Goal: Complete application form: Complete application form

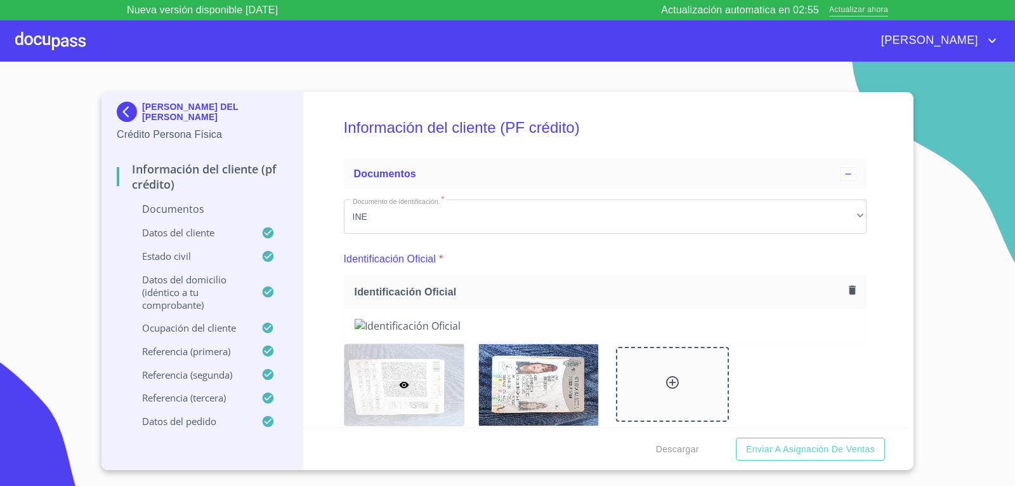
click at [843, 9] on span "Actualizar ahora" at bounding box center [859, 10] width 59 height 13
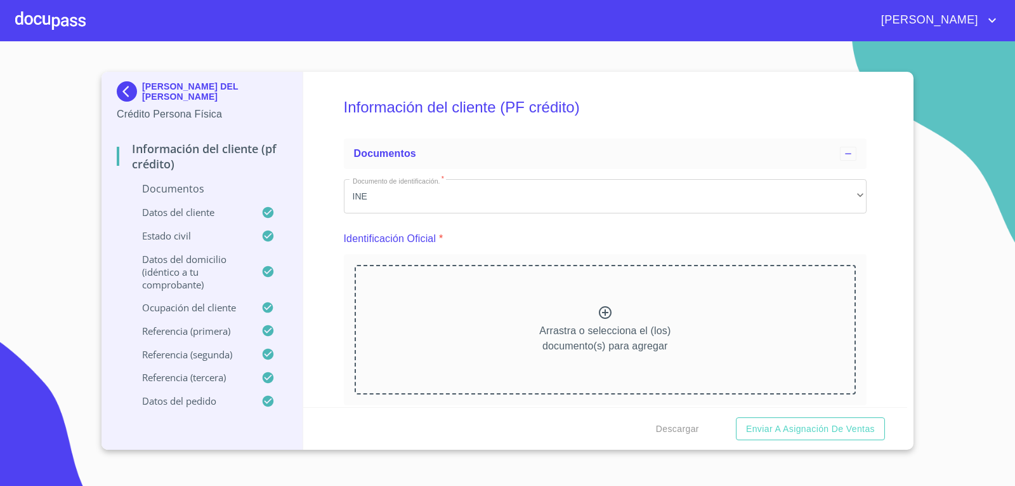
click at [31, 22] on div at bounding box center [50, 20] width 70 height 41
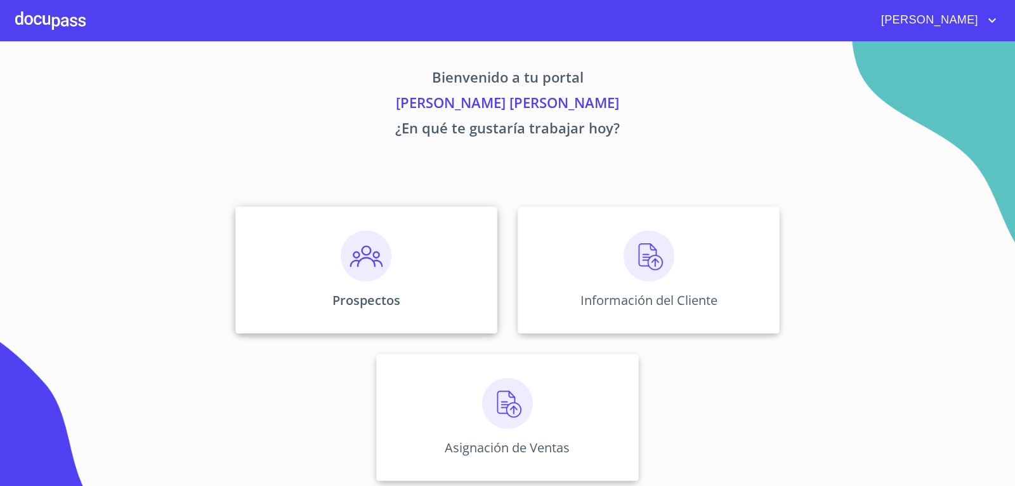
click at [363, 303] on p "Prospectos" at bounding box center [367, 299] width 68 height 17
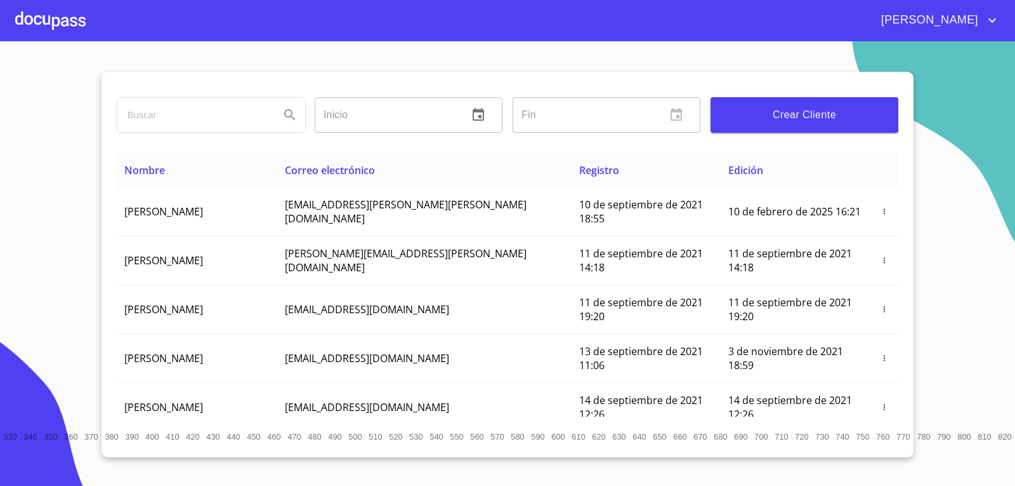
click at [798, 119] on span "Crear Cliente" at bounding box center [805, 115] width 168 height 18
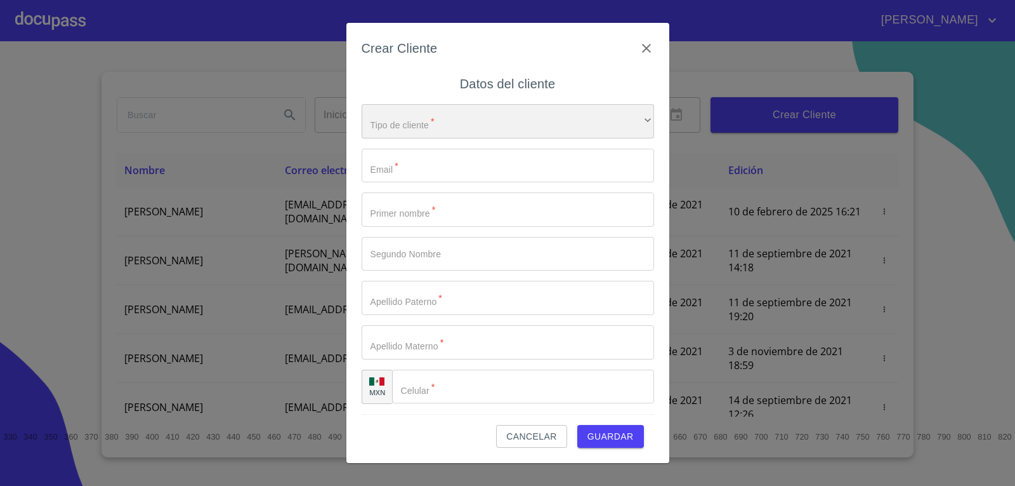
click at [499, 126] on div "​" at bounding box center [508, 121] width 293 height 34
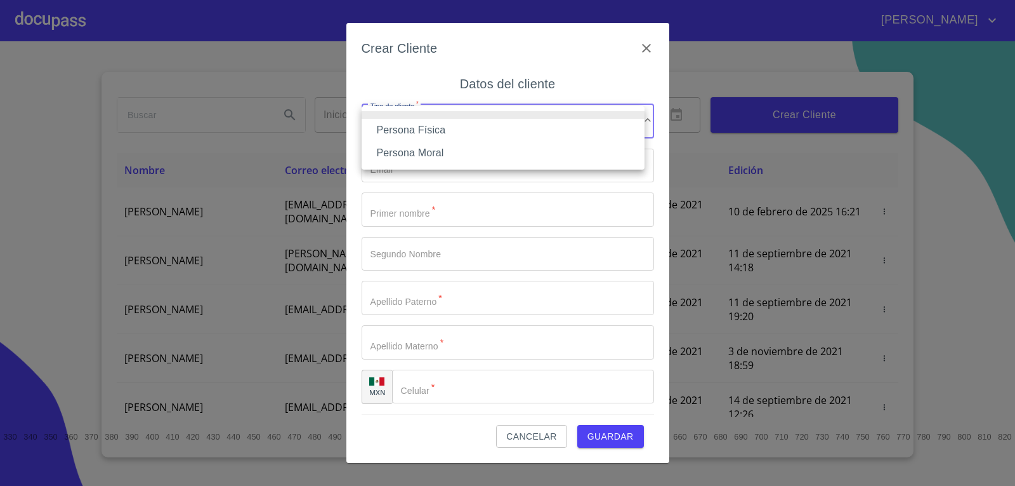
click at [488, 131] on li "Persona Física" at bounding box center [503, 130] width 283 height 23
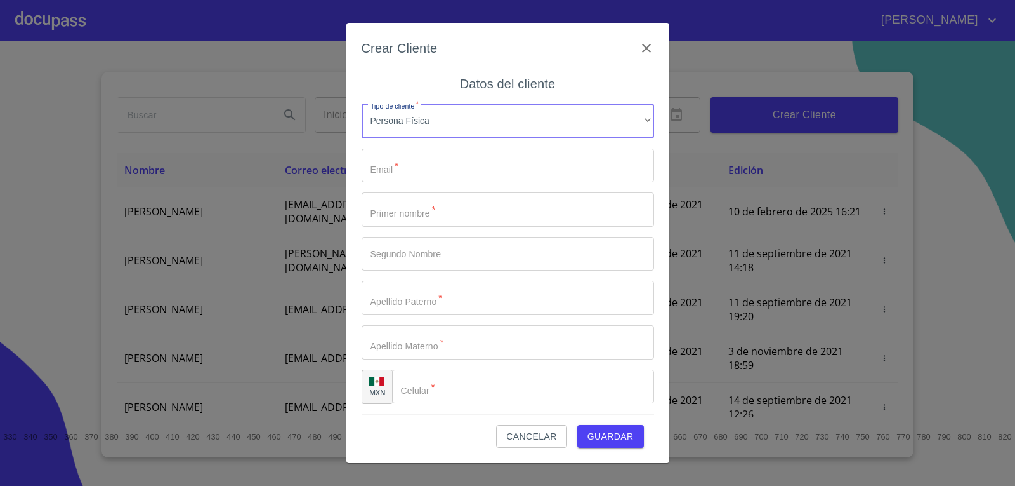
click at [486, 159] on input "Tipo de cliente   *" at bounding box center [508, 166] width 293 height 34
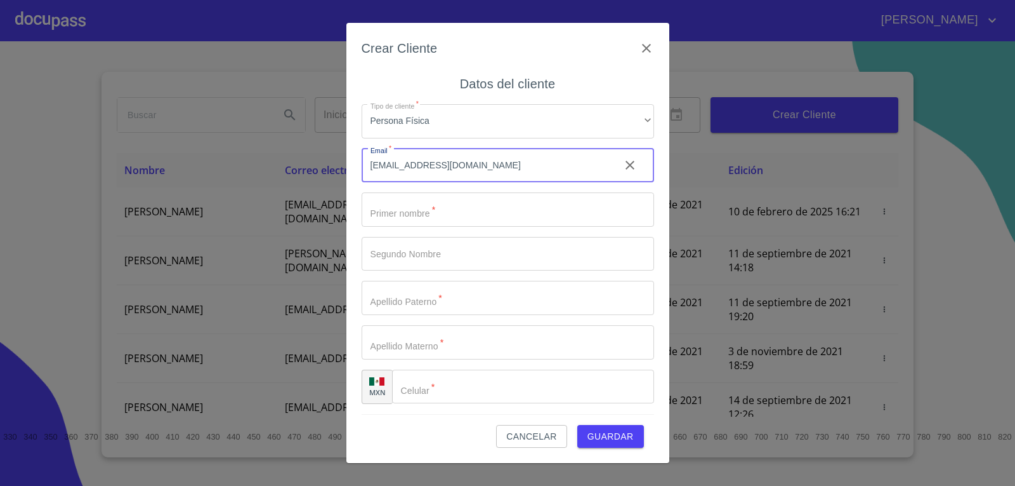
type input "gmartinez64@gmail.com"
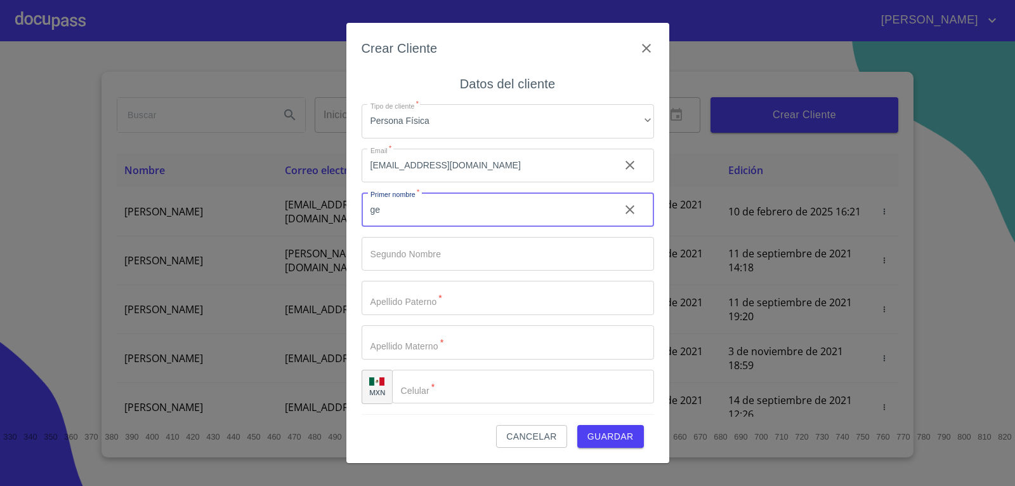
type input "g"
type input "GERARDO"
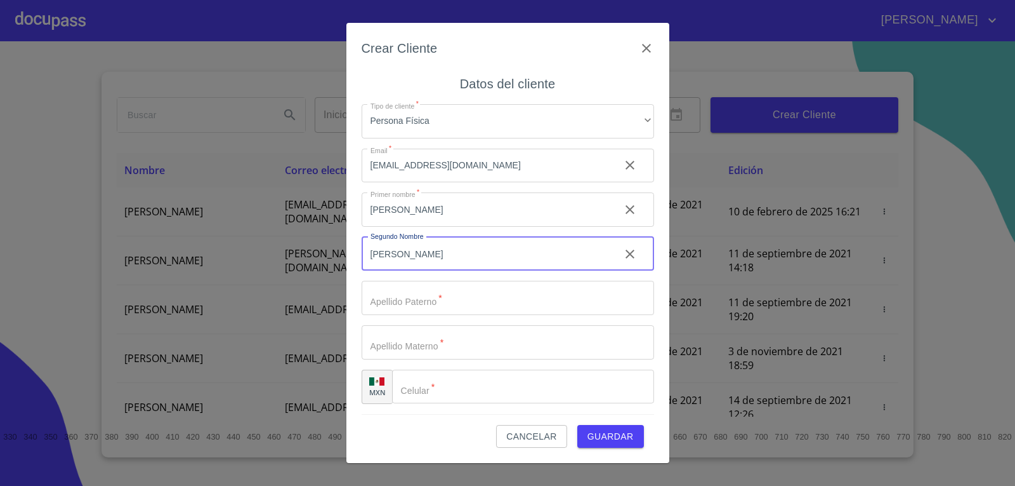
type input "[PERSON_NAME]"
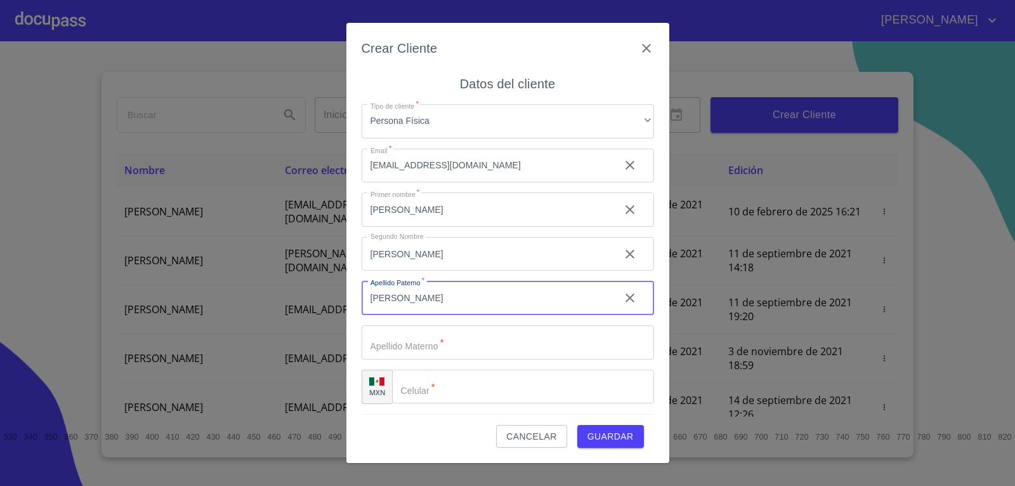
type input "GONZALEZ"
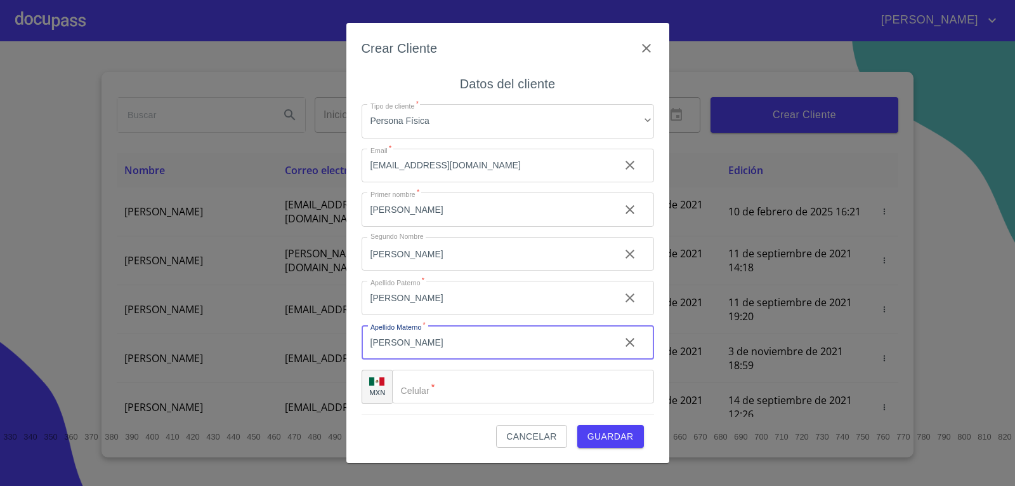
type input "RODRIGUEZ"
type input "(33)12775193"
click at [604, 435] on span "Guardar" at bounding box center [611, 436] width 46 height 16
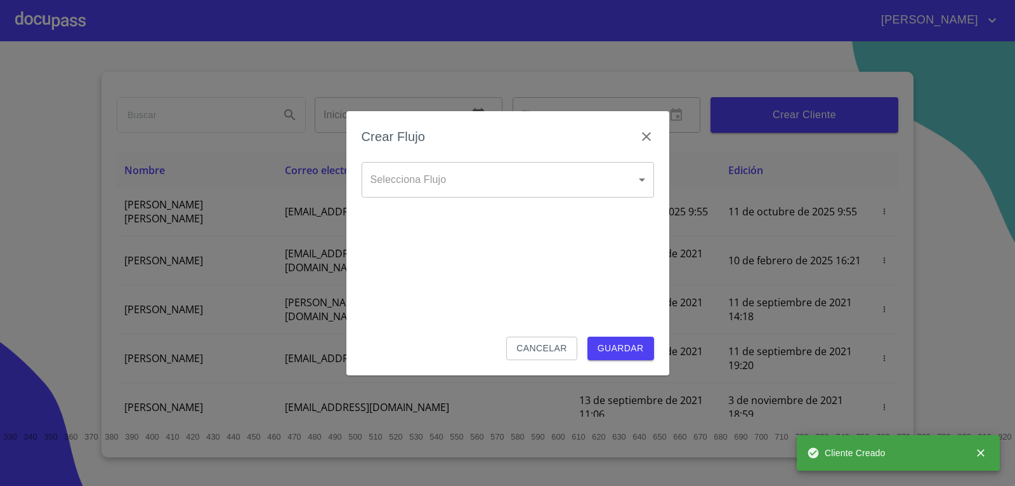
click at [635, 190] on body "RENATO YASIEL Inicio ​ Fin ​ Crear Cliente Nombre Correo electrónico Registro E…" at bounding box center [507, 243] width 1015 height 486
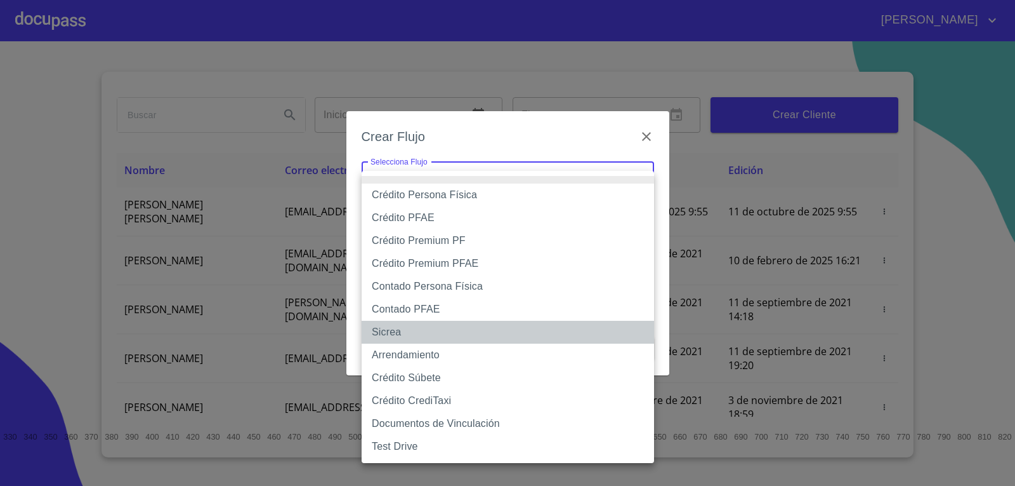
click at [543, 340] on li "Sicrea" at bounding box center [508, 332] width 293 height 23
type input "623996b2ffbf160bd6e2ac1f"
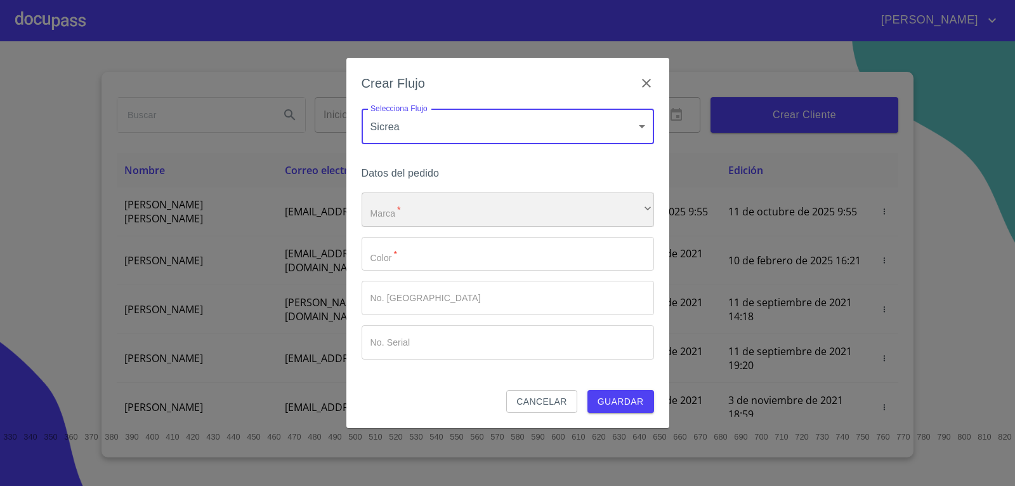
click at [549, 223] on div "​" at bounding box center [508, 209] width 293 height 34
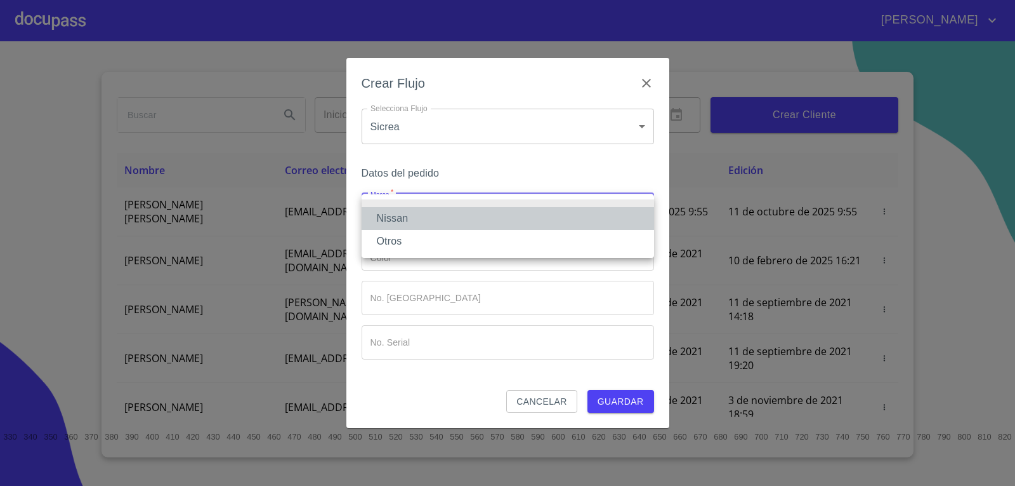
click at [546, 222] on li "Nissan" at bounding box center [508, 218] width 293 height 23
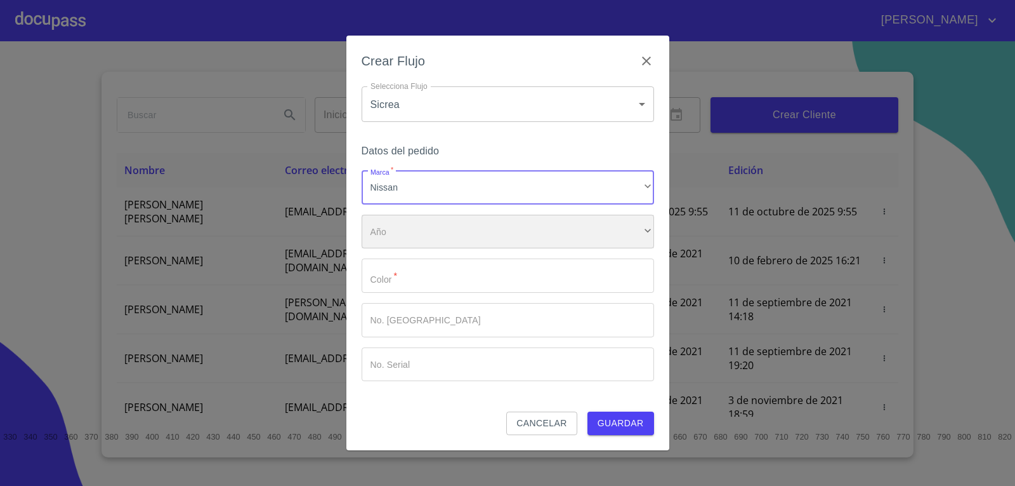
click at [546, 222] on div "​" at bounding box center [508, 232] width 293 height 34
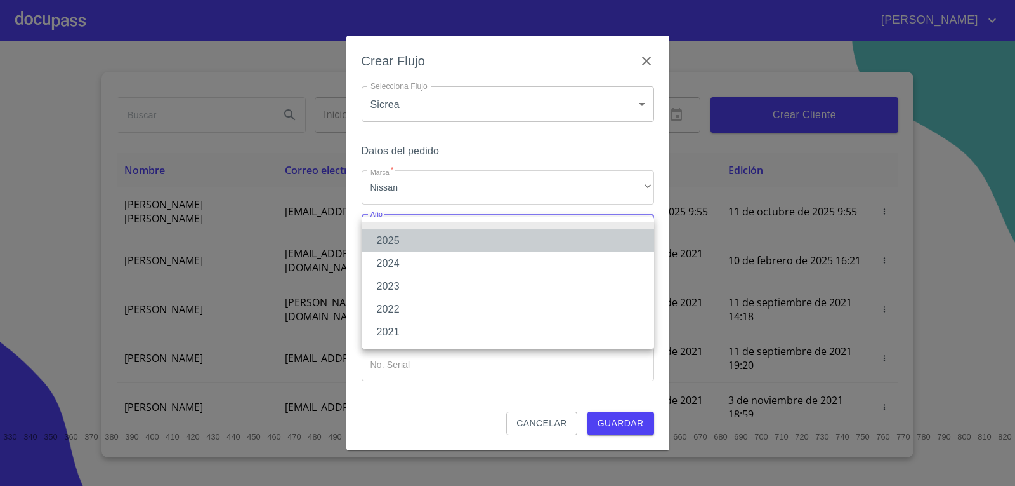
click at [534, 251] on li "2025" at bounding box center [508, 240] width 293 height 23
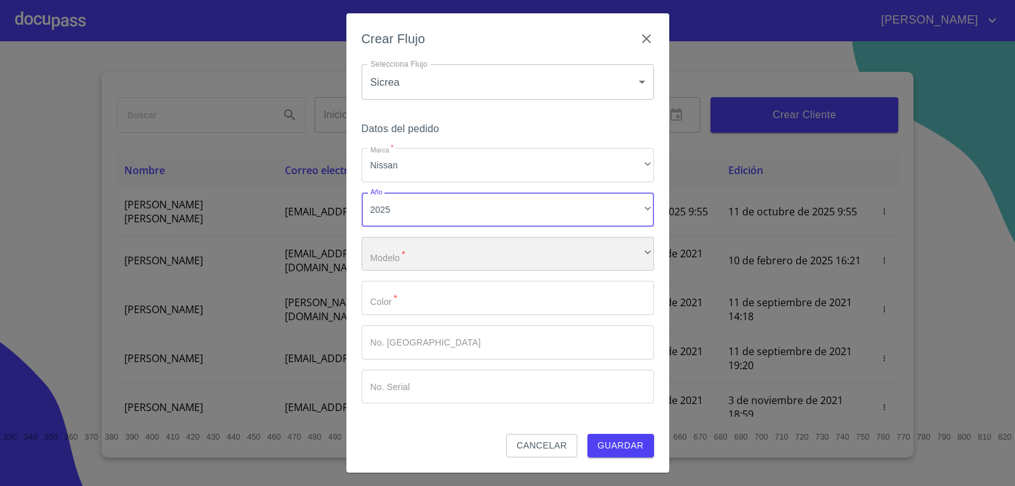
click at [530, 260] on div "​" at bounding box center [508, 254] width 293 height 34
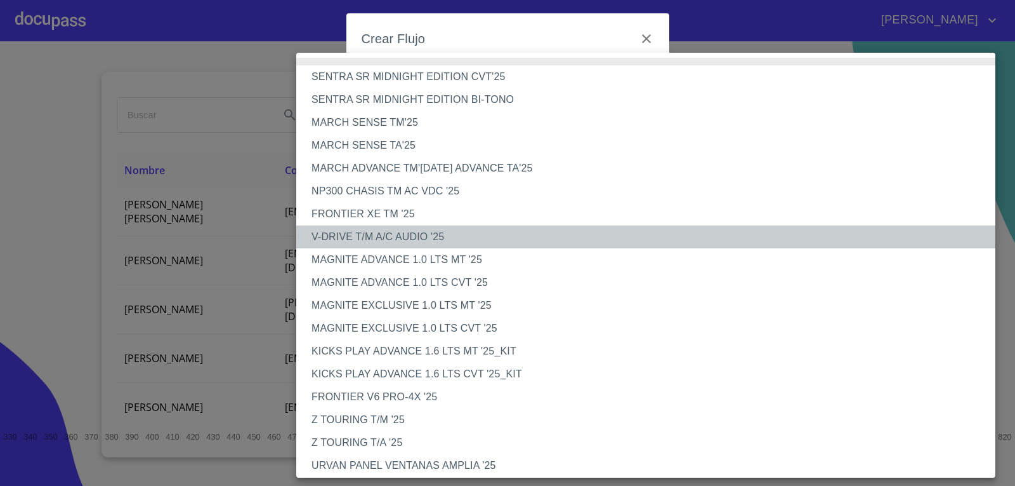
click at [422, 230] on li "V-DRIVE T/M A/C AUDIO '25" at bounding box center [650, 236] width 709 height 23
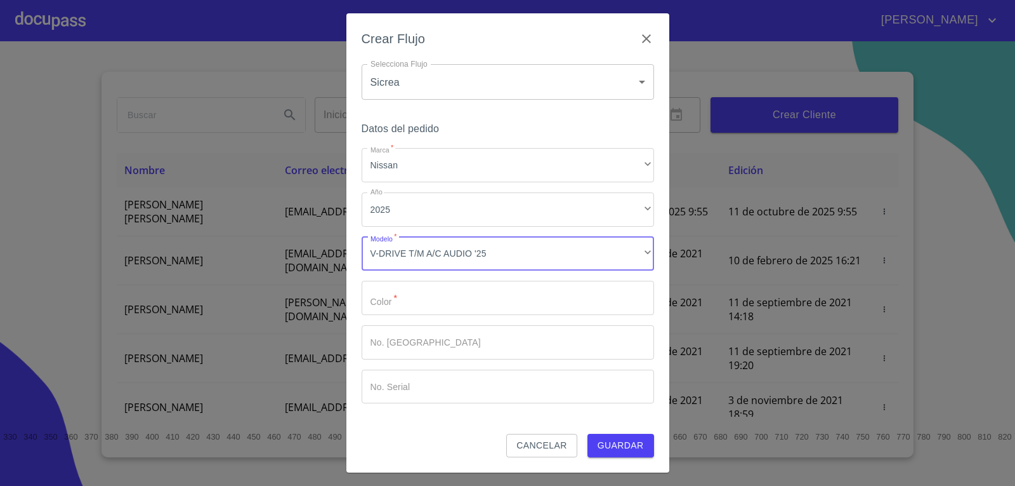
click at [465, 307] on input "Marca   *" at bounding box center [508, 298] width 293 height 34
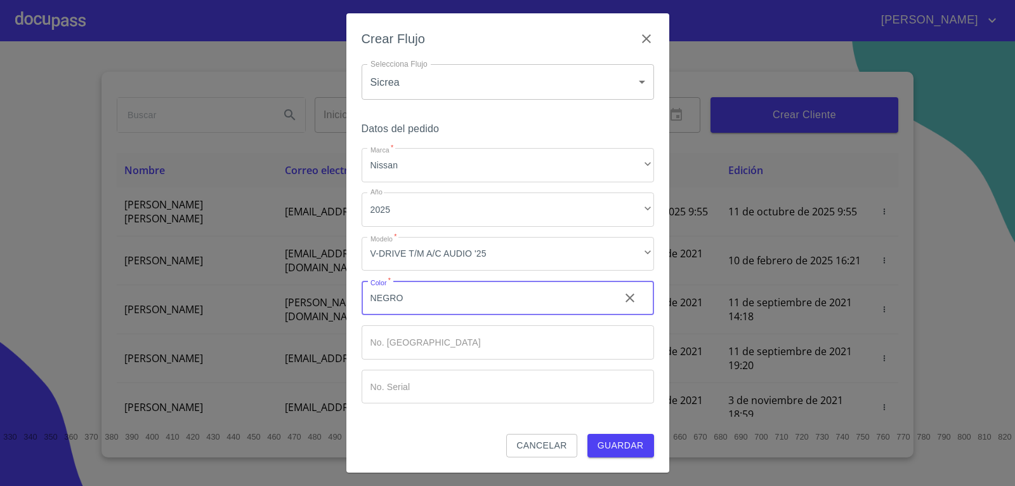
type input "NEGRO"
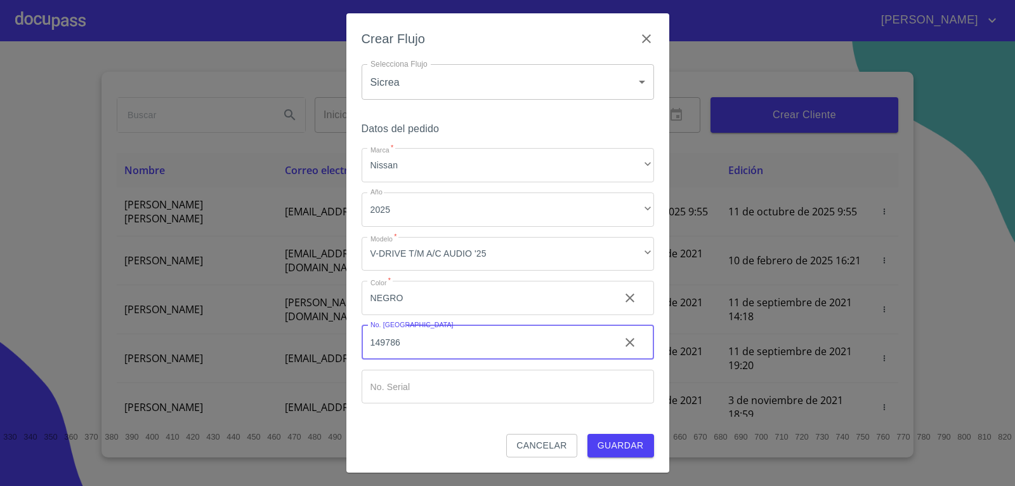
type input "149786"
click at [596, 380] on input "Marca   *" at bounding box center [508, 386] width 293 height 34
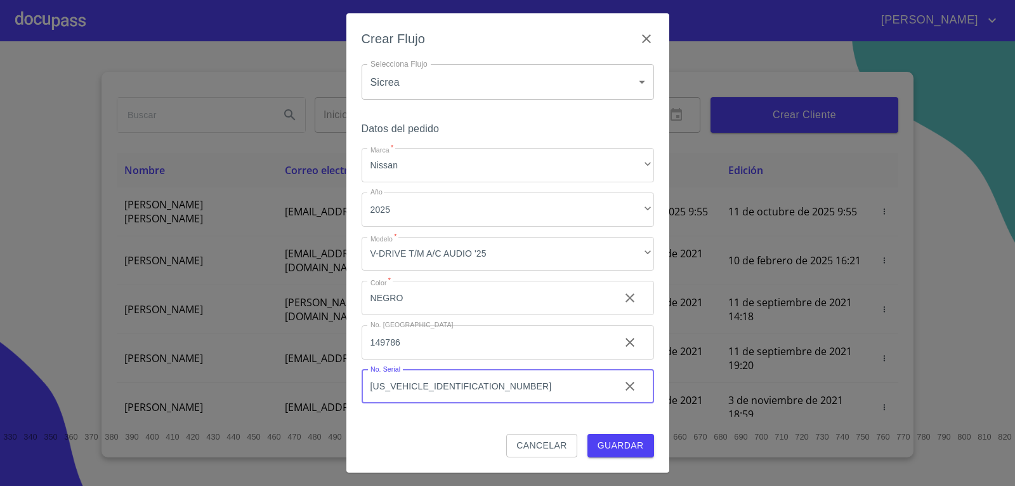
type input "3N1CN7AE8SK410741"
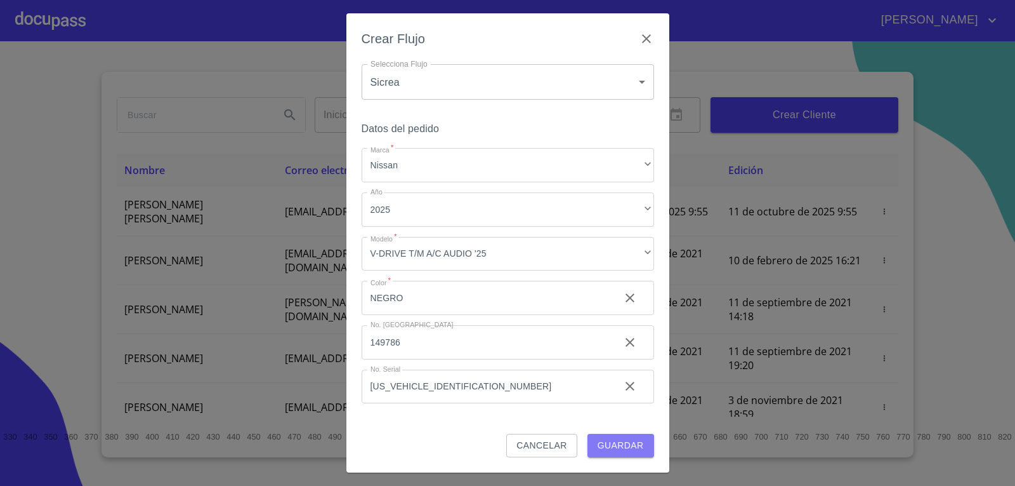
click at [610, 448] on span "Guardar" at bounding box center [621, 445] width 46 height 16
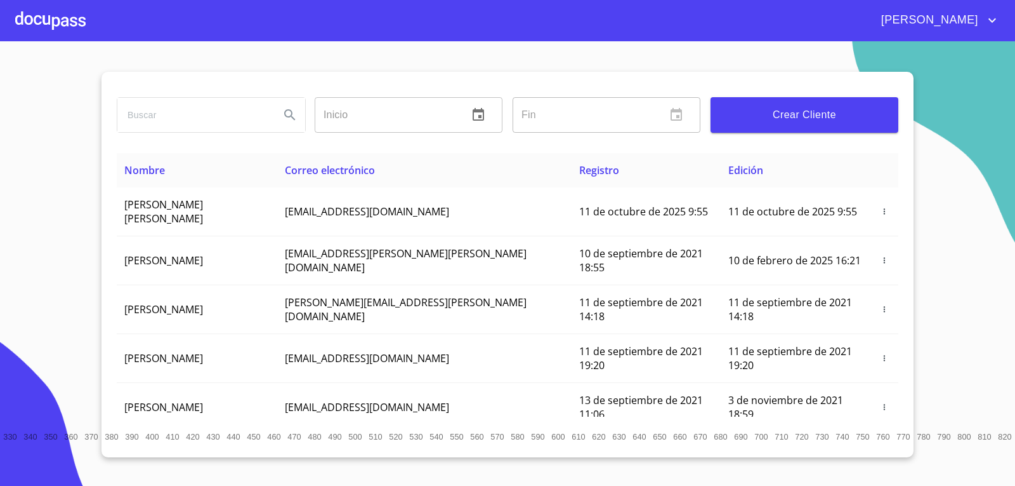
click at [69, 18] on div at bounding box center [50, 20] width 70 height 41
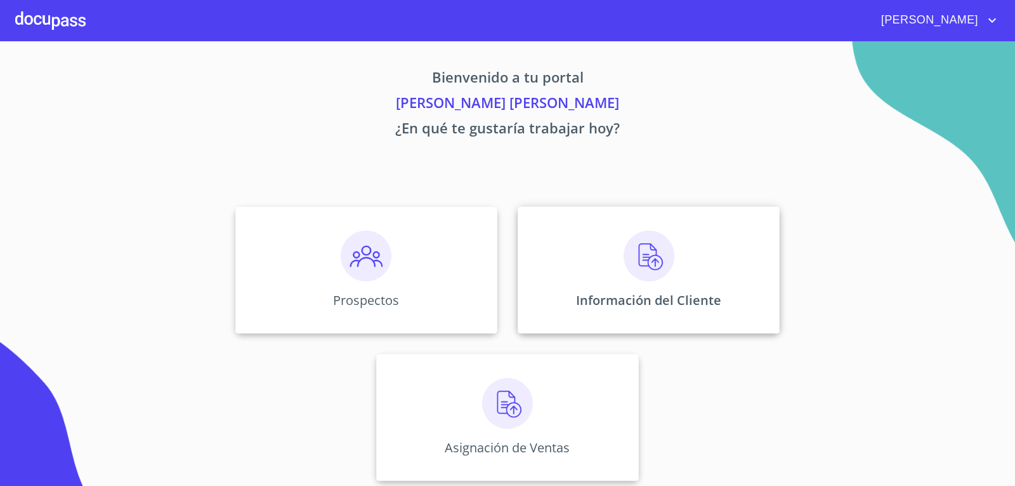
click at [729, 308] on div "Información del Cliente" at bounding box center [649, 269] width 262 height 127
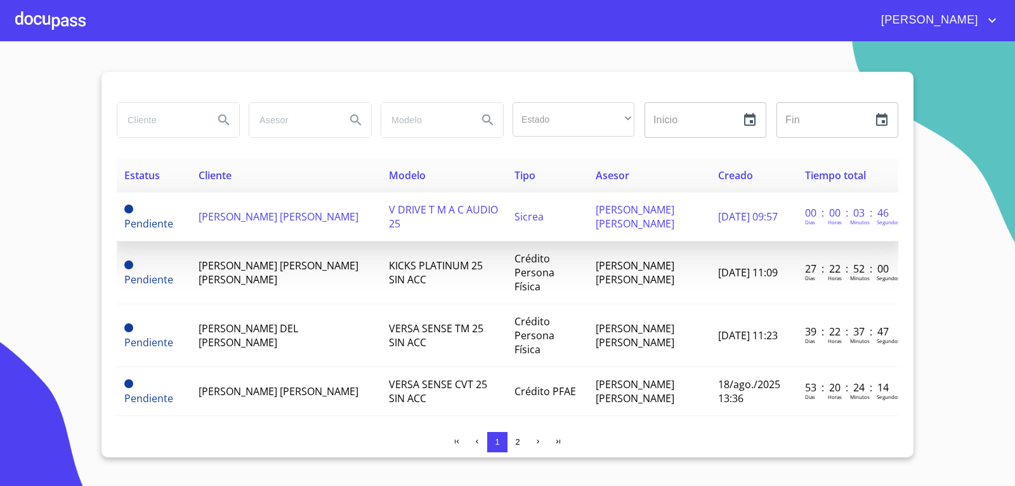
click at [350, 223] on td "GERARDO MARTIN GONZALEZ RODRIGUEZ" at bounding box center [286, 216] width 190 height 49
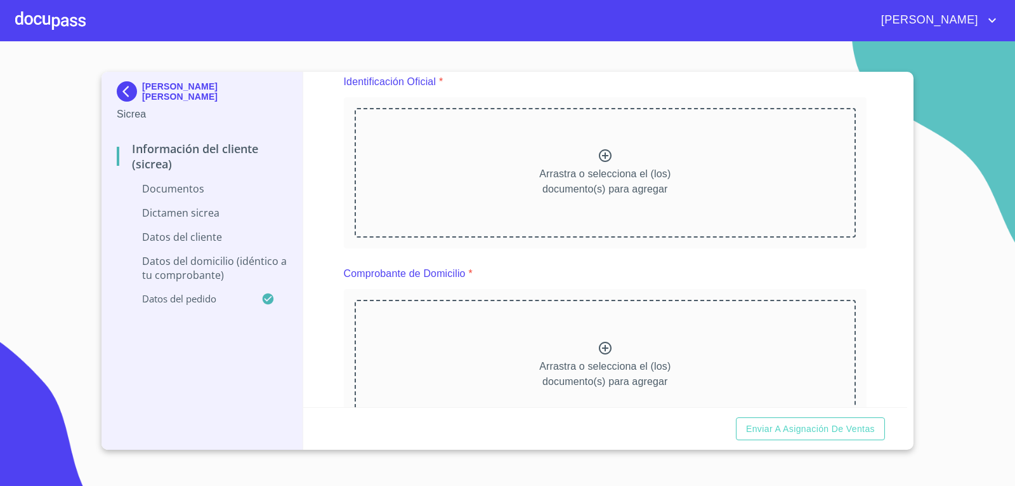
scroll to position [63, 0]
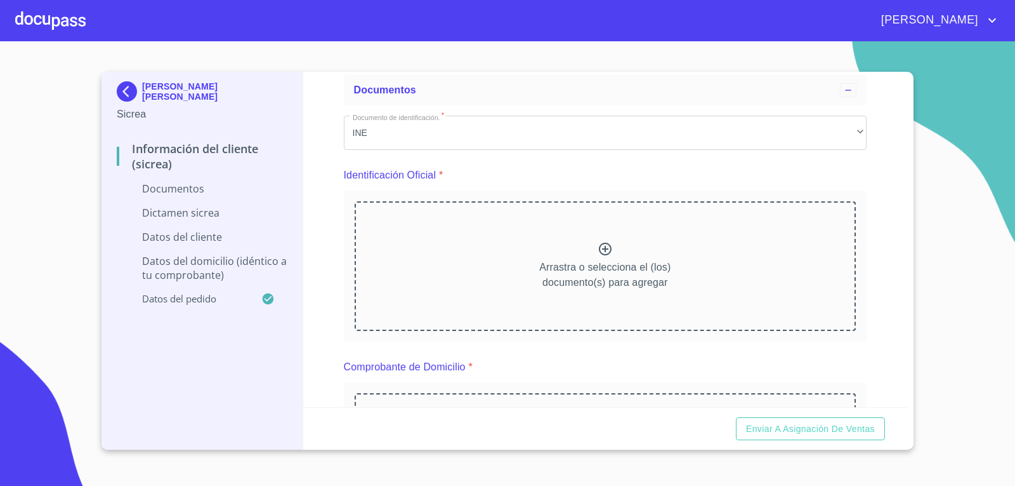
click at [625, 189] on div "Identificación Oficial *" at bounding box center [606, 175] width 524 height 30
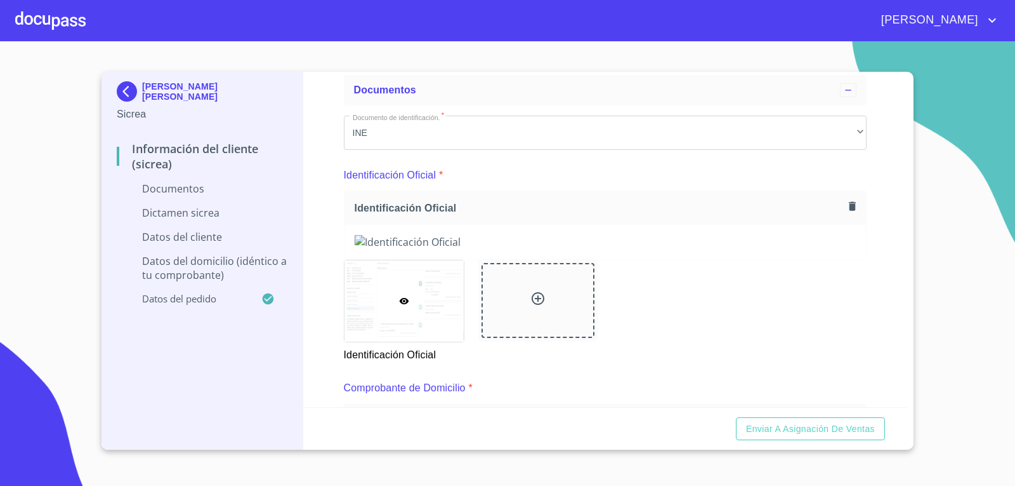
click at [849, 206] on icon "button" at bounding box center [852, 205] width 7 height 9
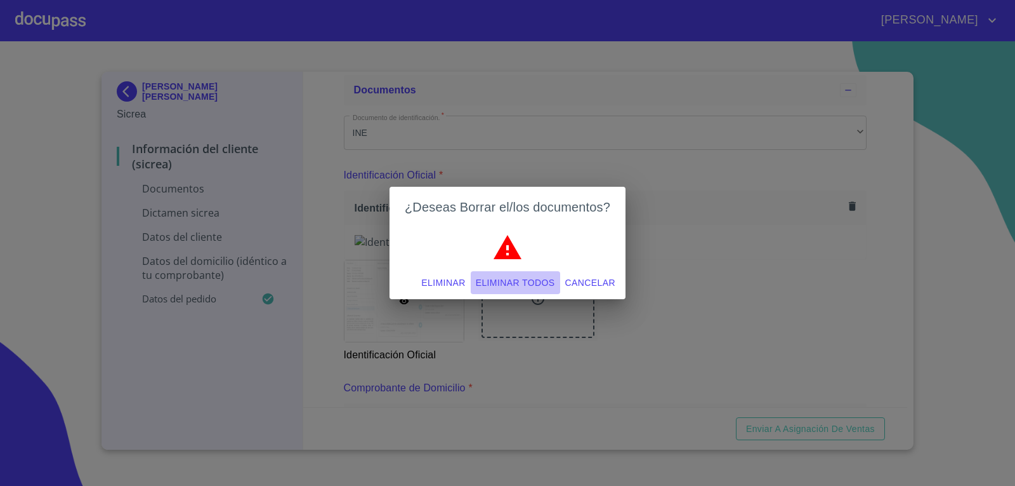
click at [537, 287] on span "Eliminar todos" at bounding box center [515, 283] width 79 height 16
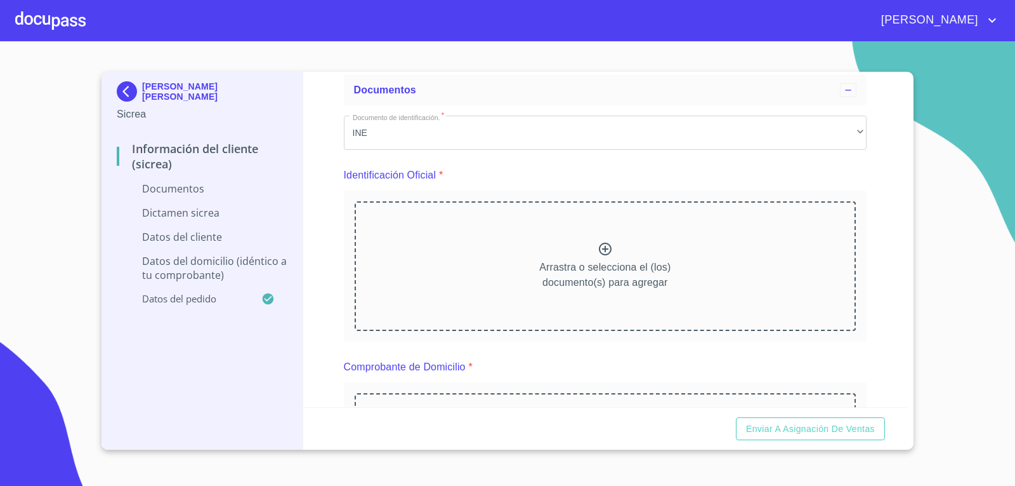
click at [543, 277] on p "Arrastra o selecciona el (los) documento(s) para agregar" at bounding box center [604, 275] width 131 height 30
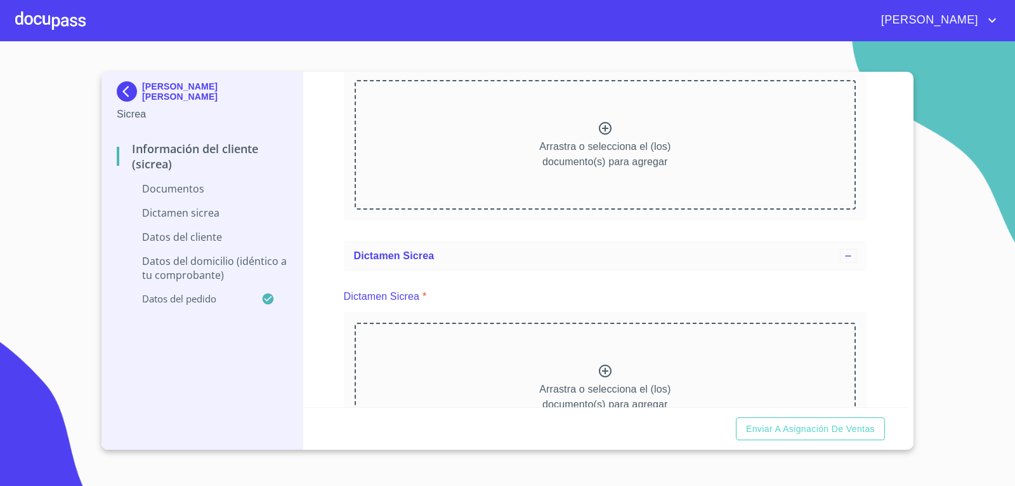
scroll to position [952, 0]
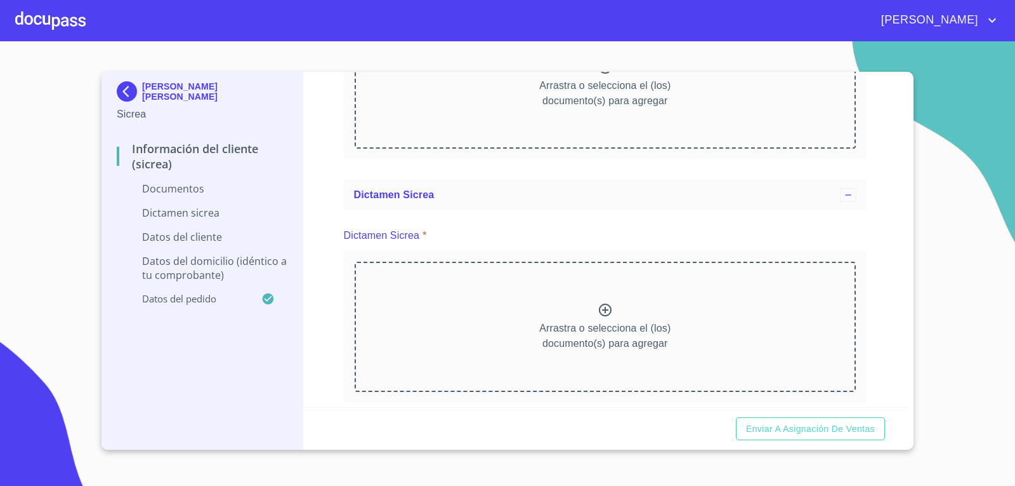
scroll to position [1523, 0]
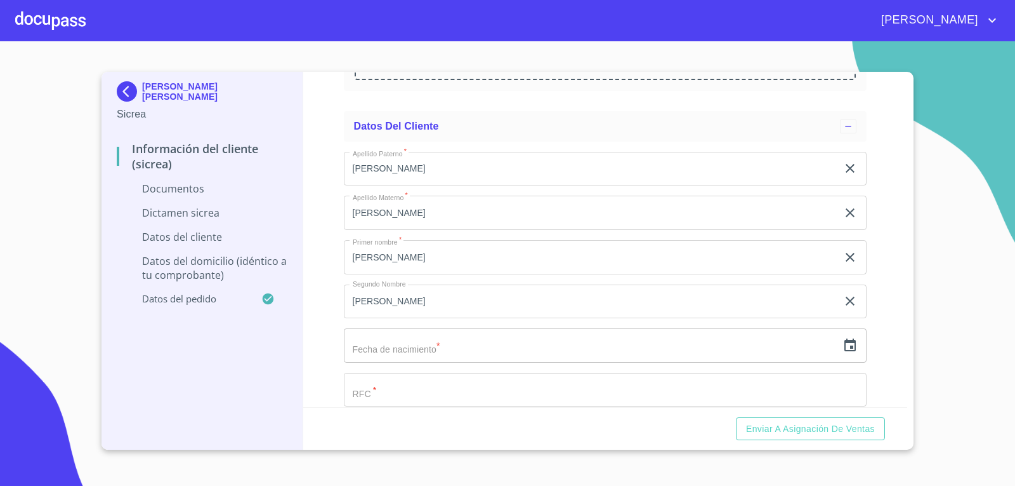
scroll to position [1714, 0]
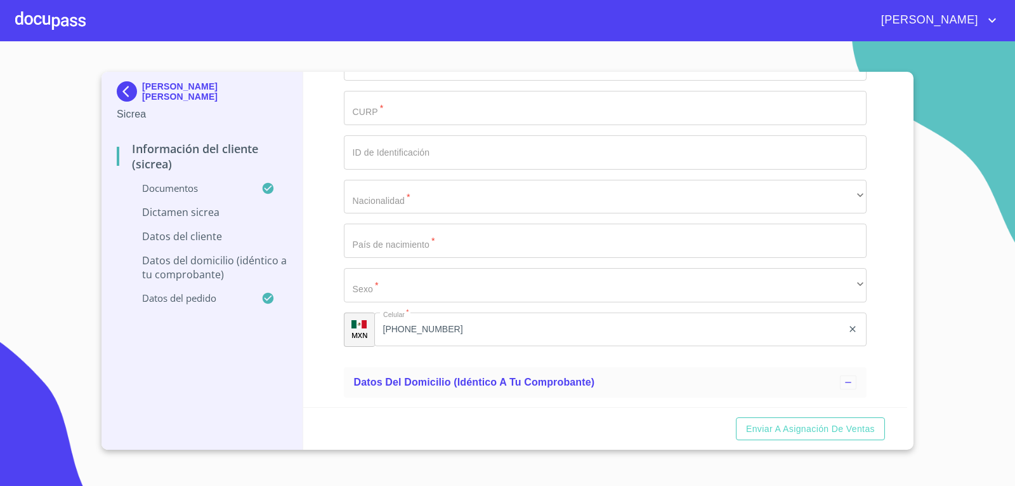
scroll to position [2412, 0]
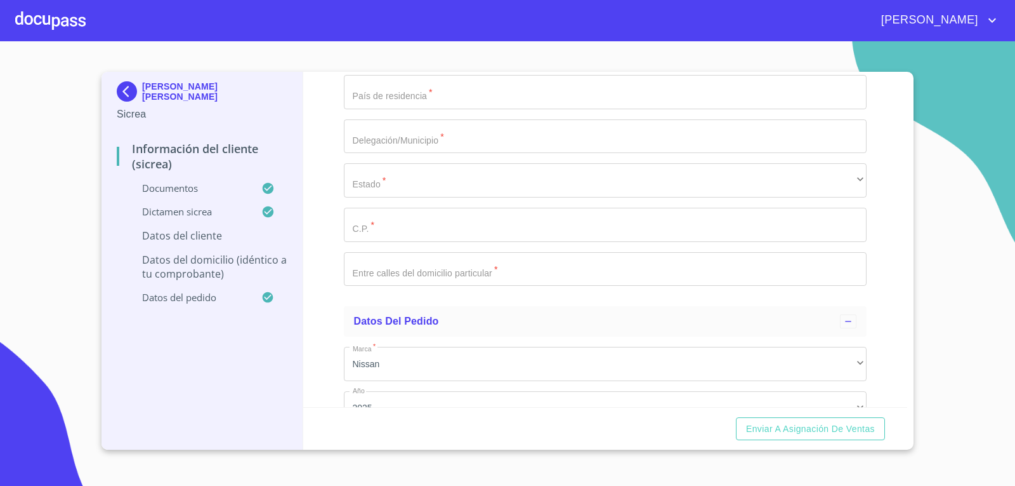
scroll to position [2983, 0]
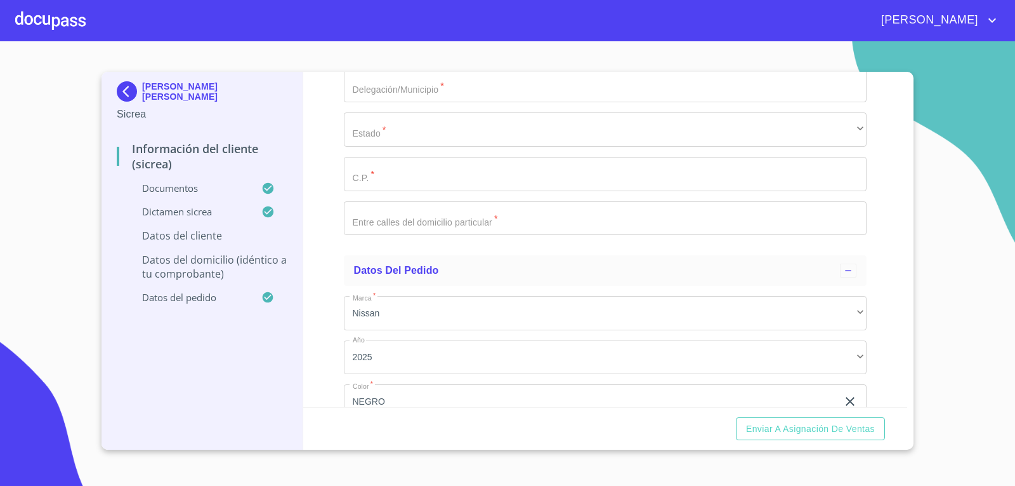
type input "15"
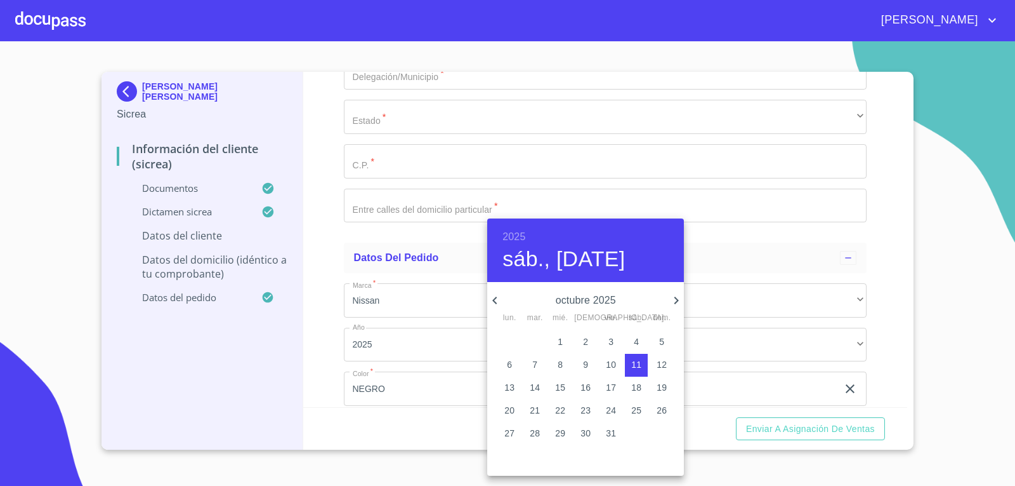
click at [514, 228] on h6 "2025" at bounding box center [514, 237] width 23 height 18
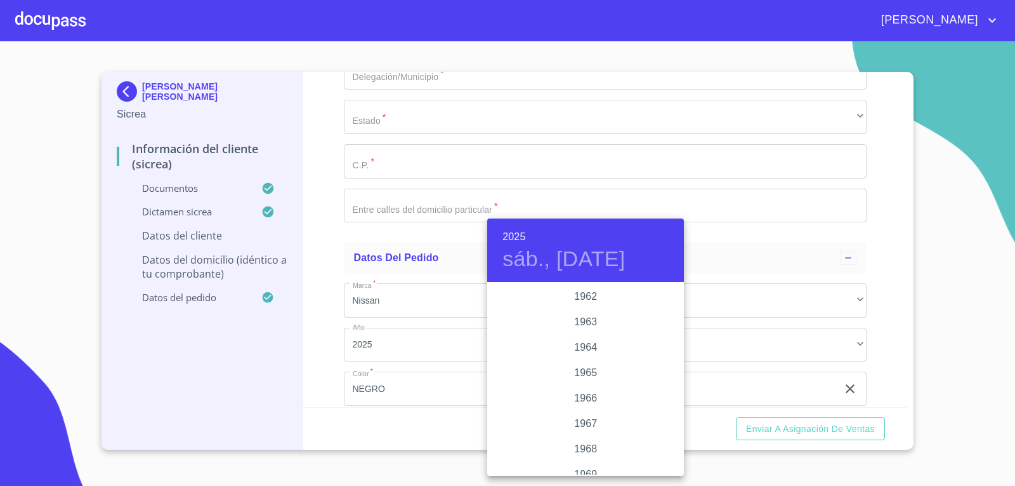
scroll to position [876, 0]
click at [583, 408] on div "1964" at bounding box center [585, 410] width 197 height 25
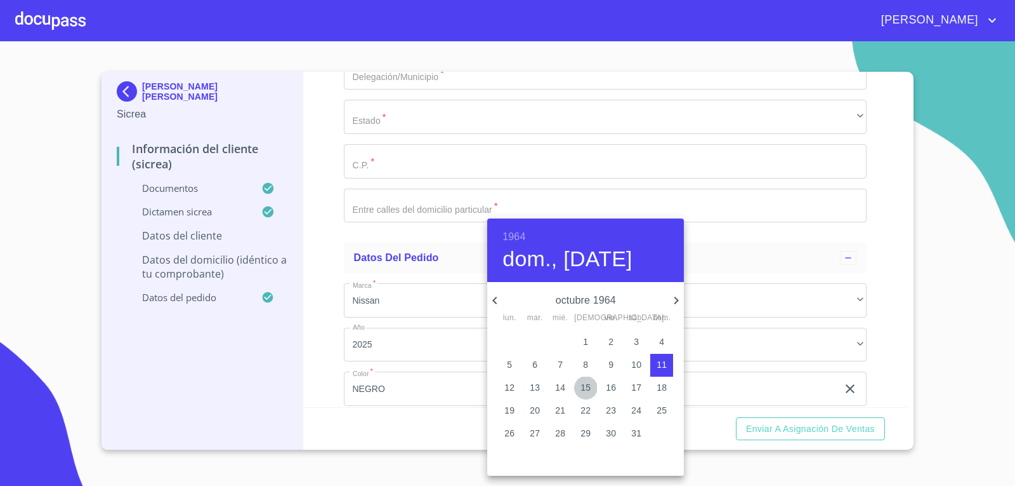
click at [585, 387] on p "15" at bounding box center [586, 387] width 10 height 13
type input "15 de oct. de 1964"
click at [458, 260] on div at bounding box center [507, 243] width 1015 height 486
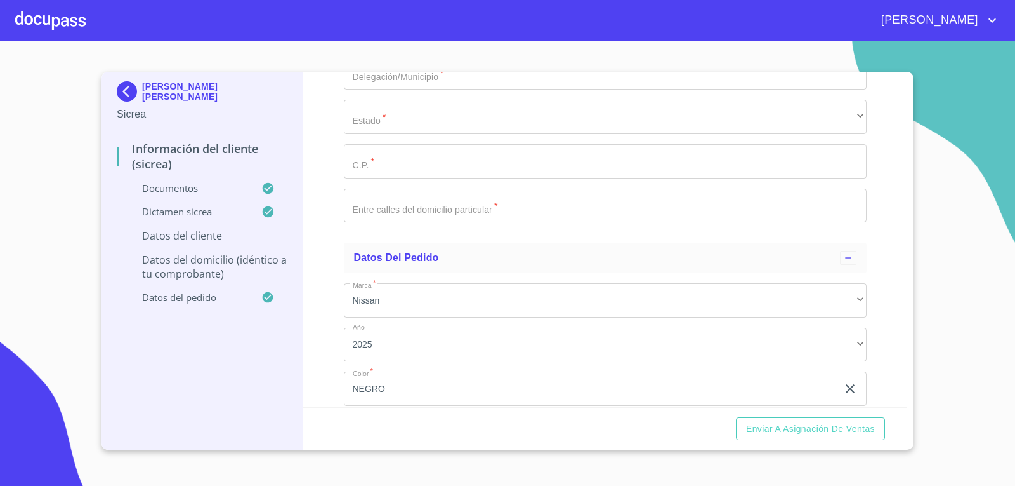
type input "GORG641015847"
drag, startPoint x: 431, startPoint y: 314, endPoint x: 354, endPoint y: 317, distance: 76.9
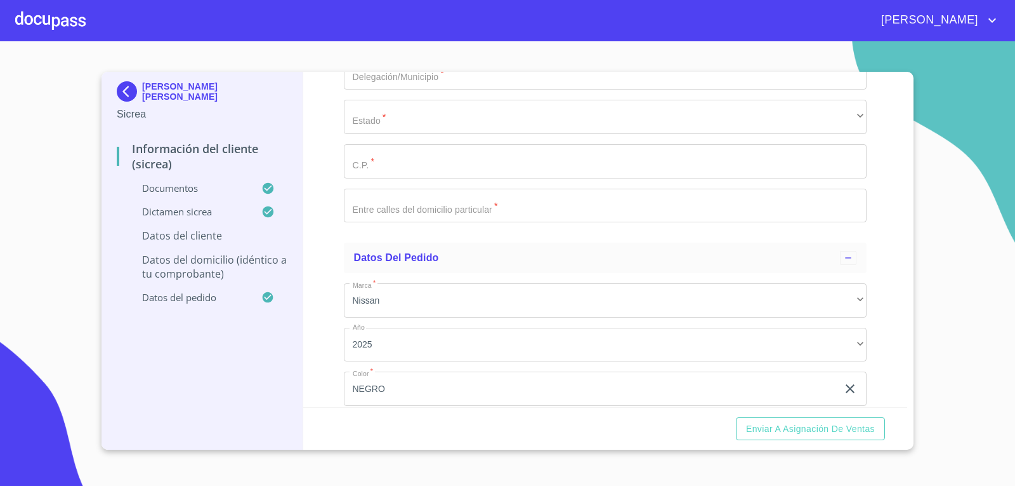
drag, startPoint x: 408, startPoint y: 311, endPoint x: 343, endPoint y: 310, distance: 64.7
paste input "GORG641015"
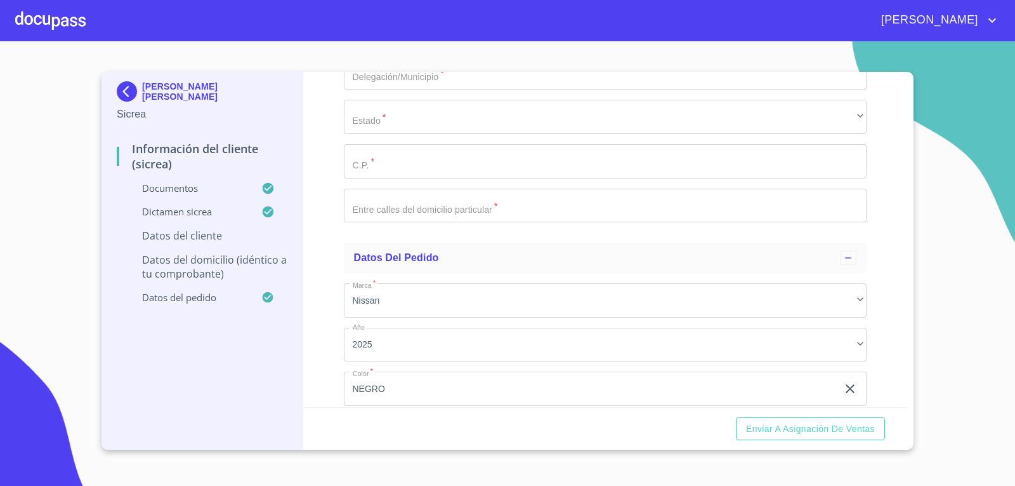
type input "GORG641015HJCNDR04"
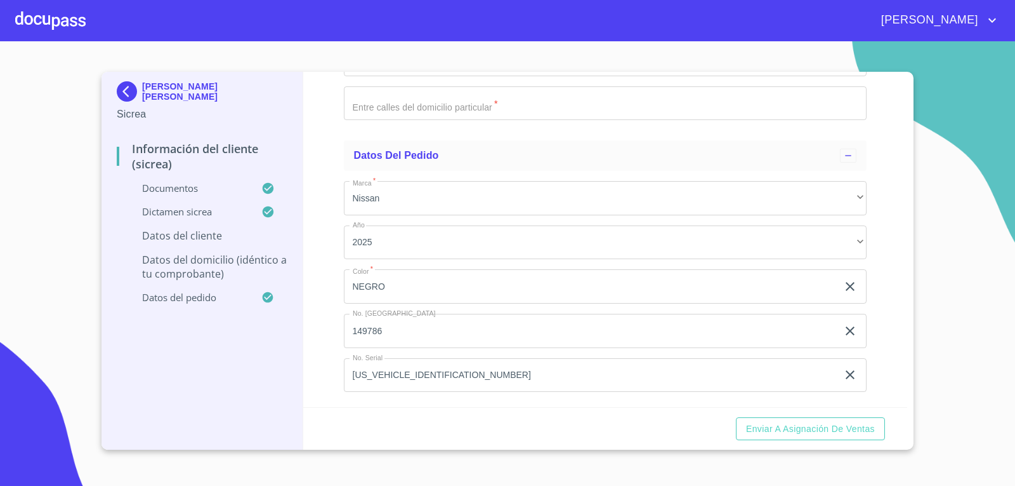
scroll to position [3248, 0]
type input "1556297173"
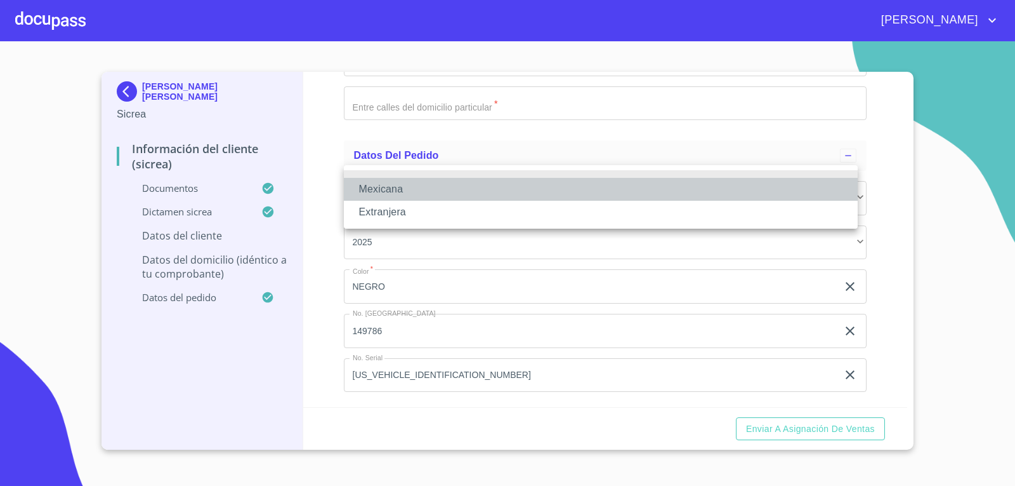
click at [403, 192] on li "Mexicana" at bounding box center [601, 189] width 514 height 23
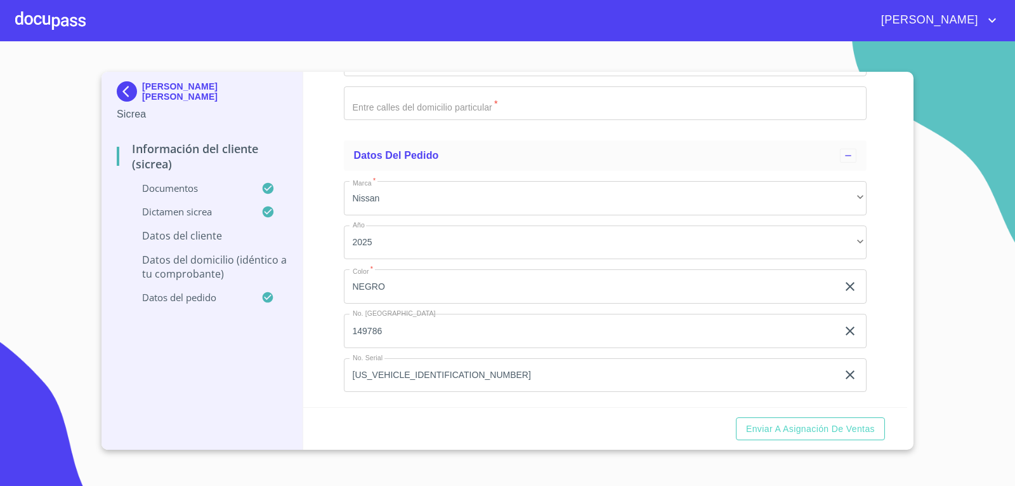
type input "México"
click at [367, 355] on li "M" at bounding box center [601, 344] width 514 height 23
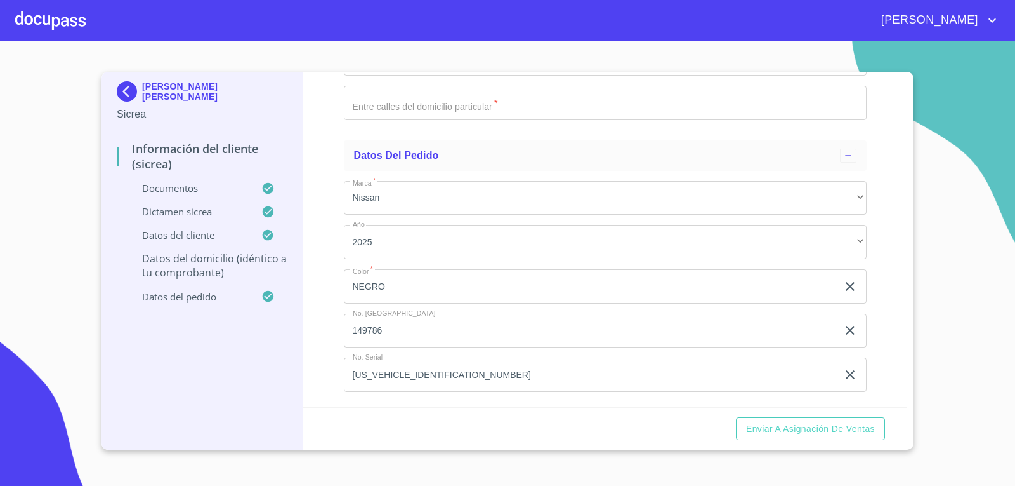
scroll to position [3438, 0]
type input "f"
type input "FUENTE ALPACA"
type input "255"
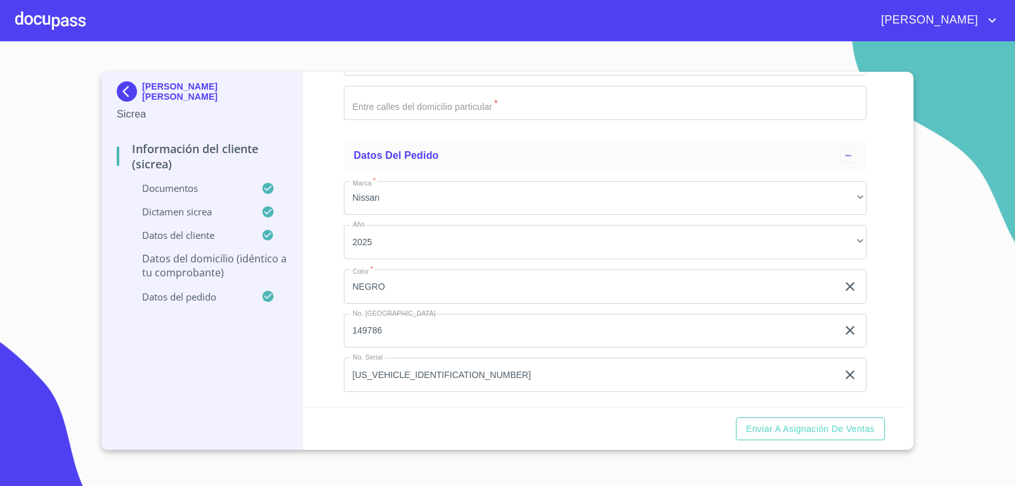
scroll to position [3443, 0]
type input "FRACC VILLA FONTANA"
type input "México"
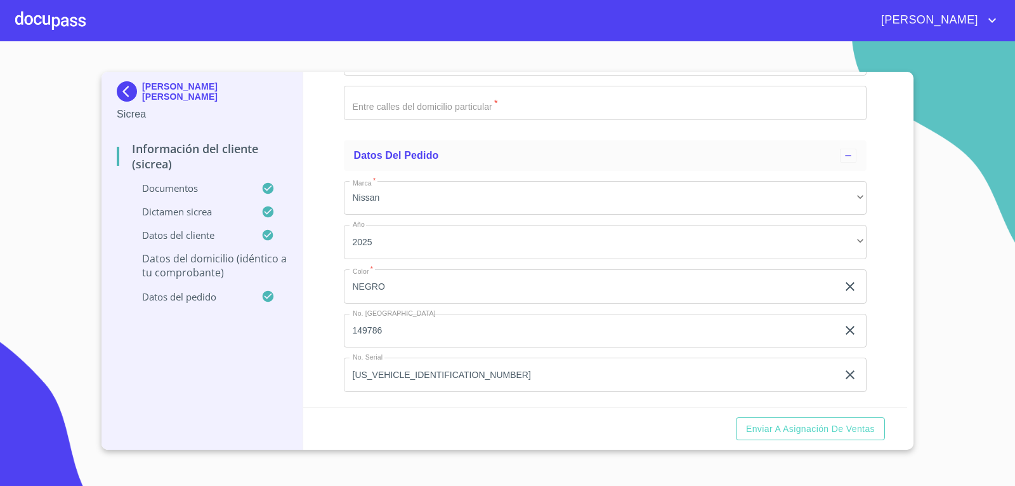
click at [395, 32] on div "​" at bounding box center [606, 14] width 524 height 34
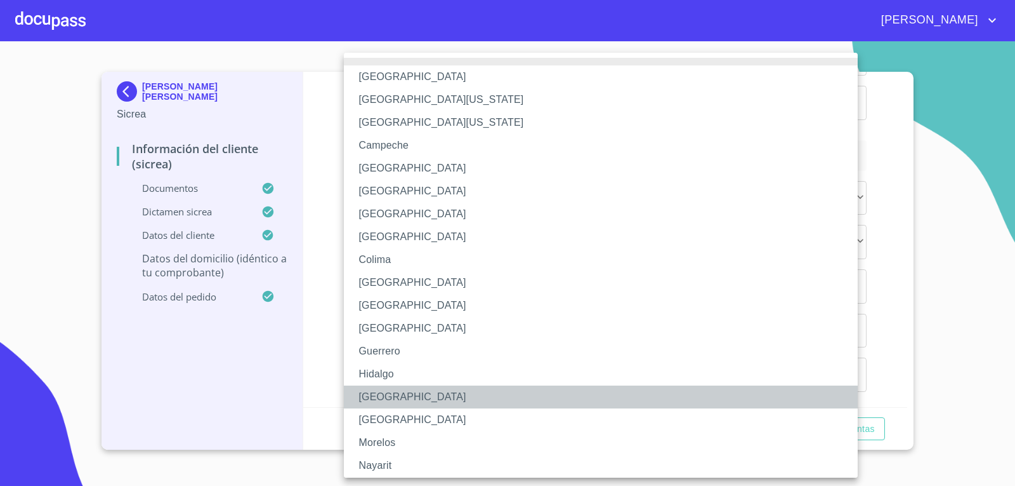
click at [388, 395] on li "[GEOGRAPHIC_DATA]" at bounding box center [606, 396] width 524 height 23
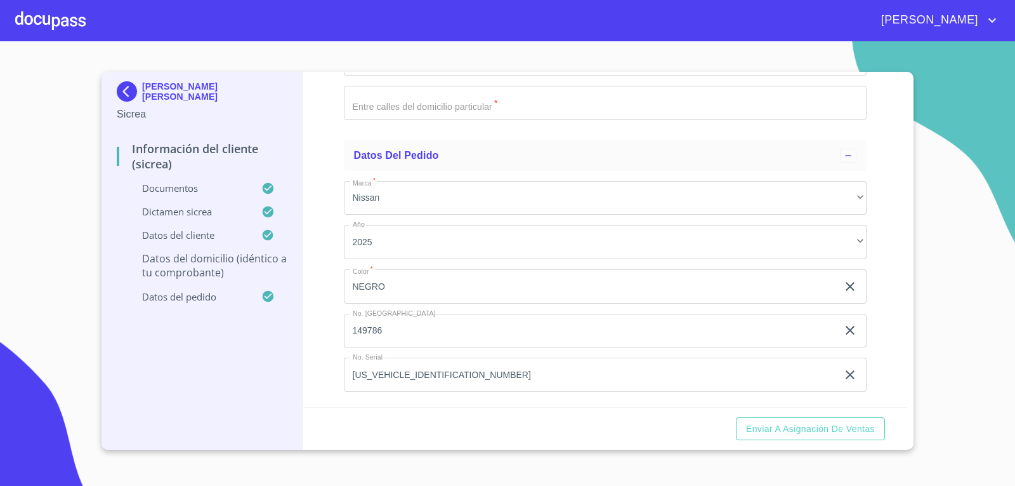
type input "SAN PEDRO TLAQUEPAQUE"
type input "45615"
click at [463, 120] on input "Documento de identificación.   *" at bounding box center [606, 103] width 524 height 34
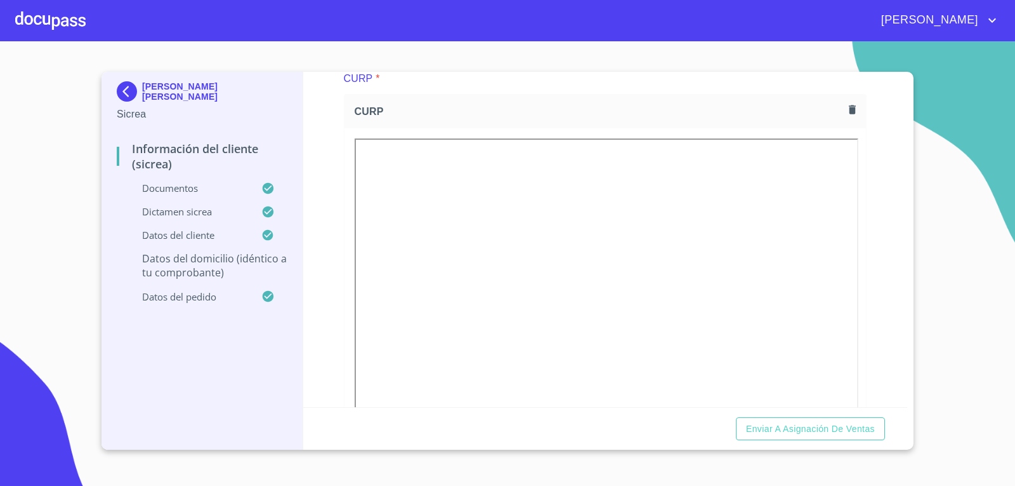
scroll to position [1162, 0]
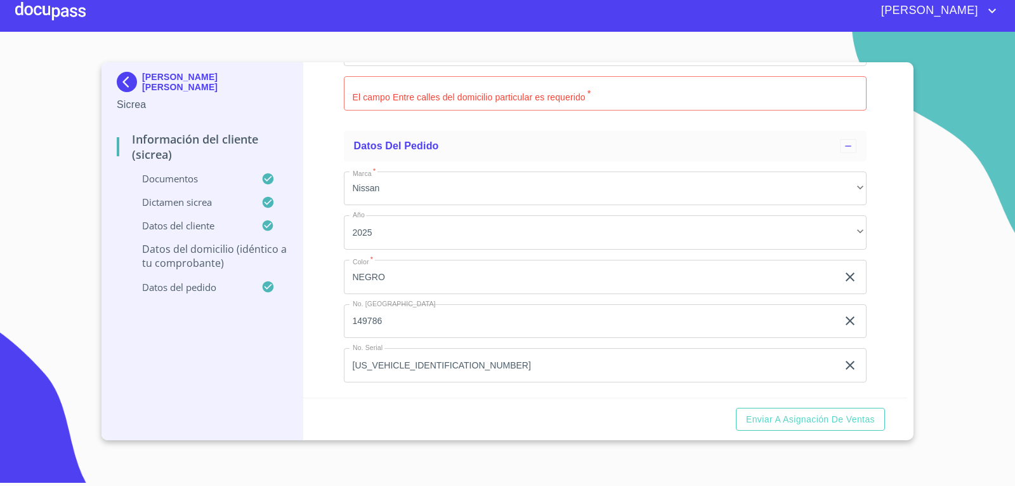
scroll to position [3710, 0]
click at [395, 110] on input "Documento de identificación.   *" at bounding box center [606, 93] width 524 height 34
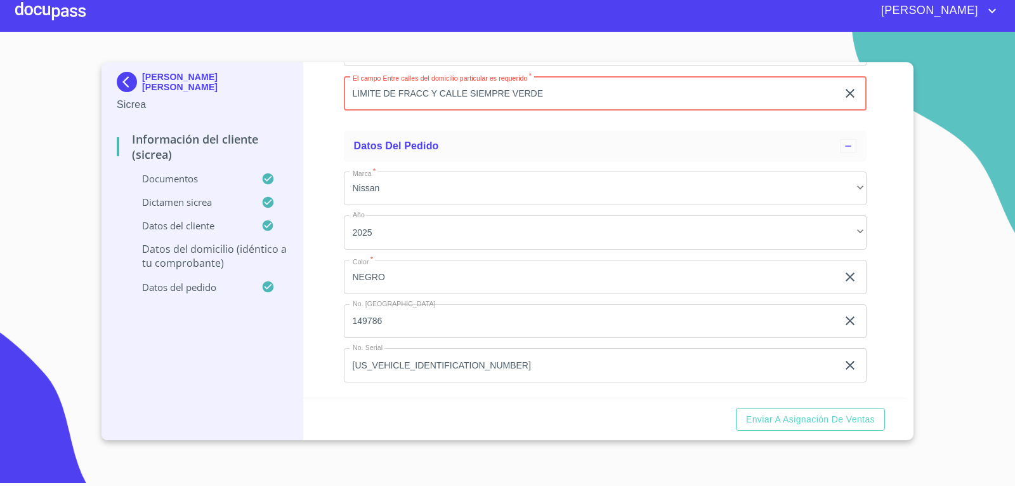
scroll to position [3950, 0]
type input "LIMITE DE FRACC Y CALLE SIEMPRE VERDE"
click at [814, 425] on span "Enviar a Asignación de Ventas" at bounding box center [810, 419] width 129 height 16
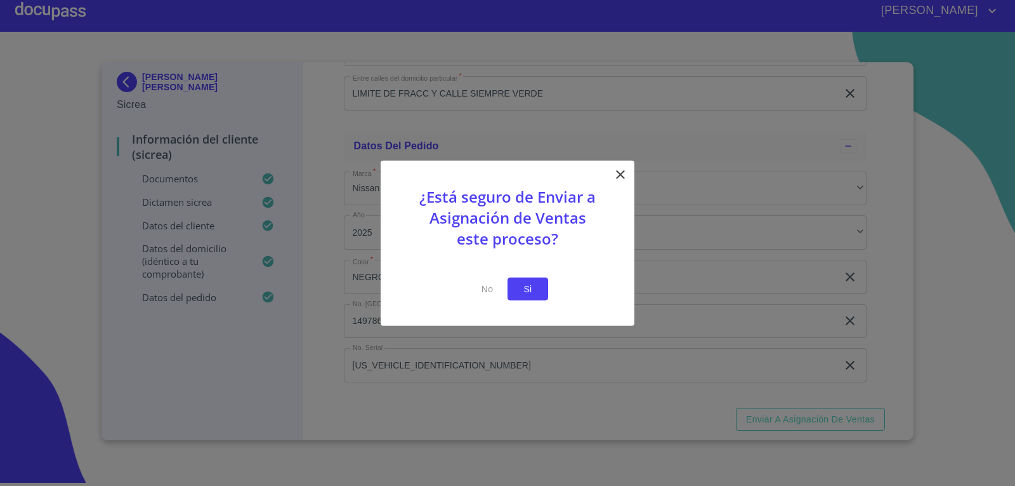
click at [522, 295] on span "Si" at bounding box center [528, 289] width 20 height 16
